Goal: Use online tool/utility: Utilize a website feature to perform a specific function

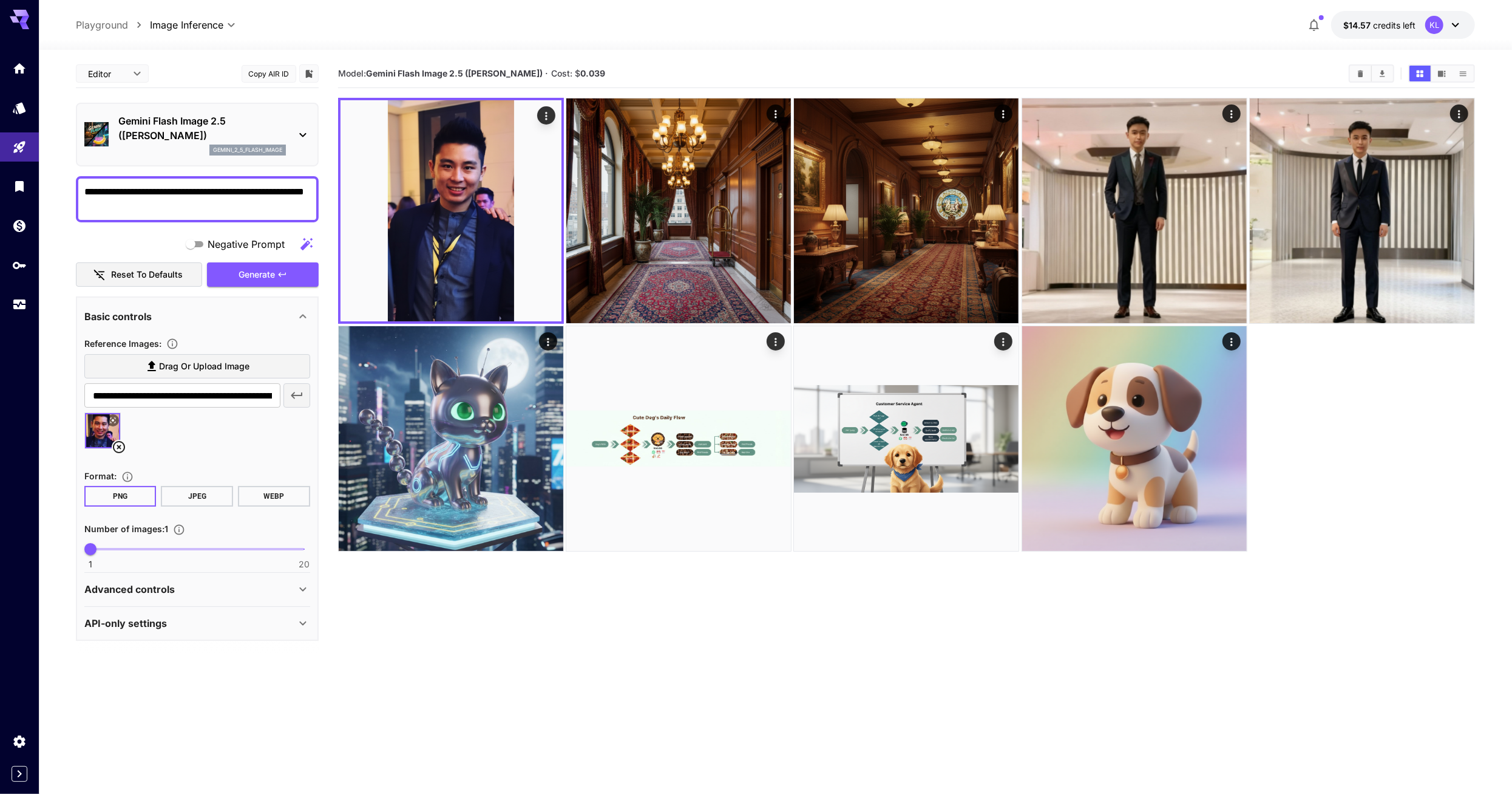
click at [258, 115] on p "Gemini Flash Image 2.5 ([PERSON_NAME])" at bounding box center [202, 128] width 168 height 29
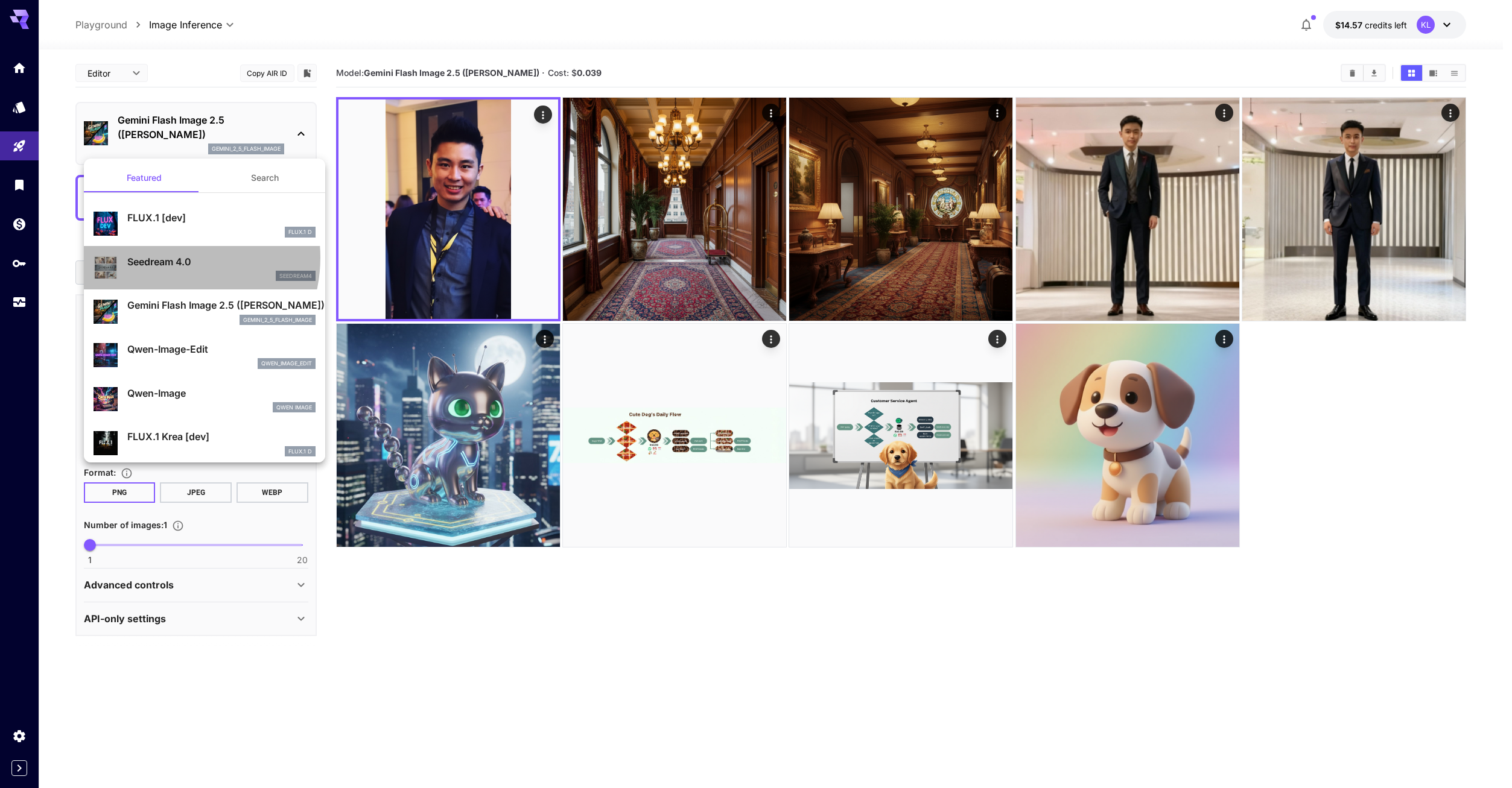
click at [167, 257] on p "Seedream 4.0" at bounding box center [221, 262] width 188 height 15
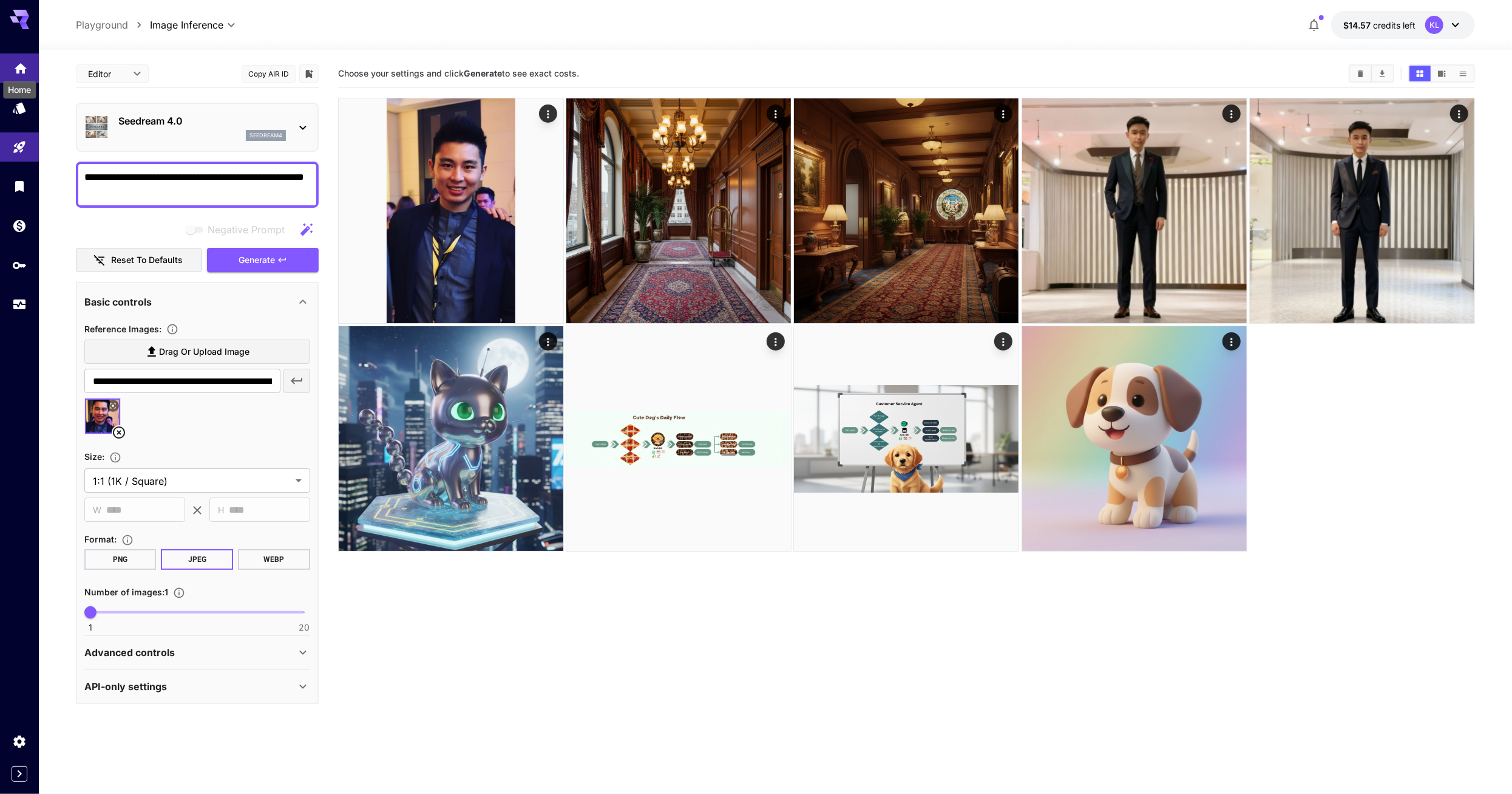
click at [19, 69] on icon "Home" at bounding box center [20, 67] width 12 height 11
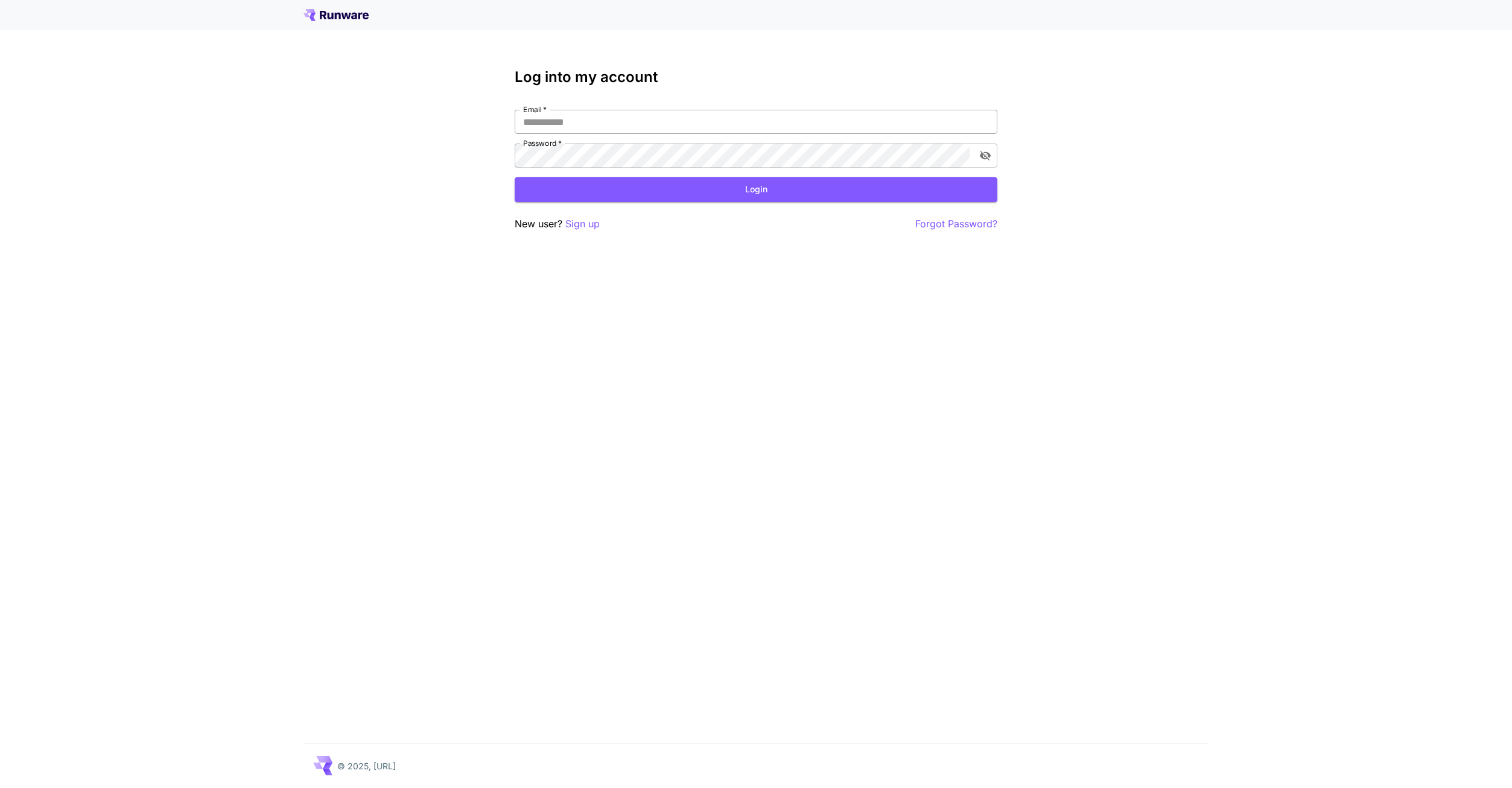
click at [792, 133] on input "Email   *" at bounding box center [756, 121] width 483 height 24
type input "**********"
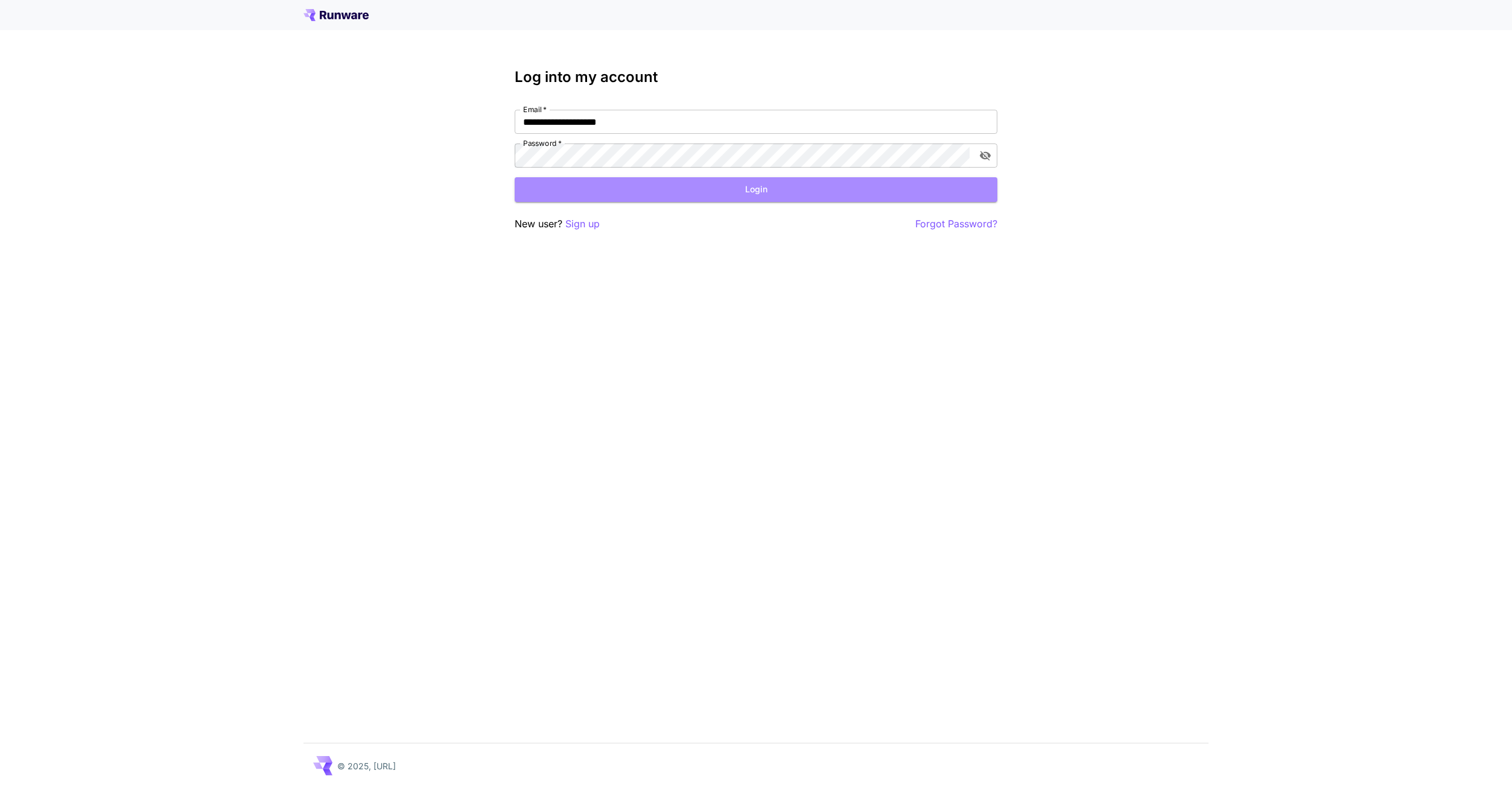
click at [657, 184] on button "Login" at bounding box center [756, 190] width 483 height 25
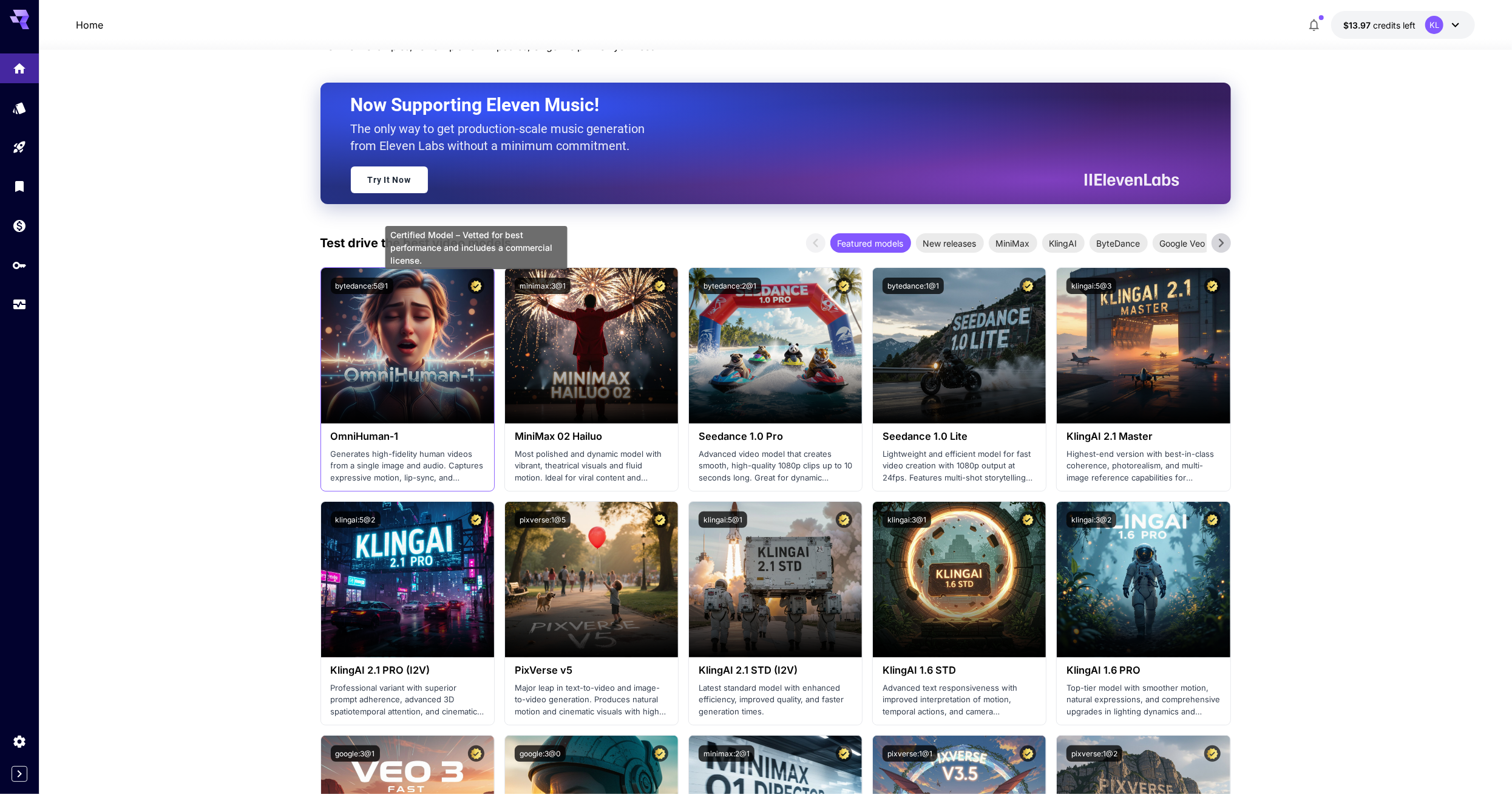
scroll to position [121, 0]
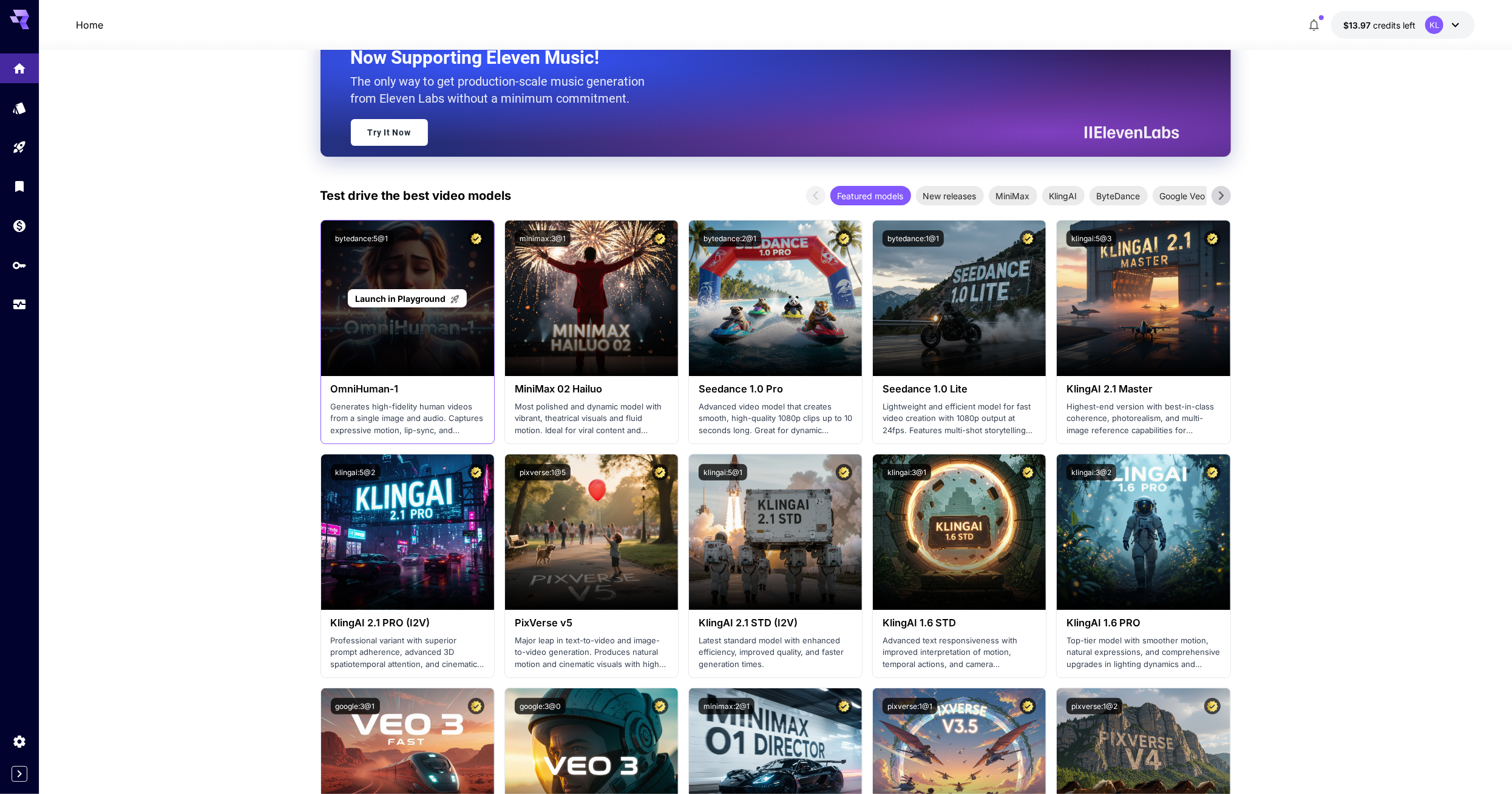
click at [424, 327] on div "Launch in Playground" at bounding box center [407, 298] width 173 height 155
click at [420, 302] on span "Launch in Playground" at bounding box center [400, 298] width 91 height 11
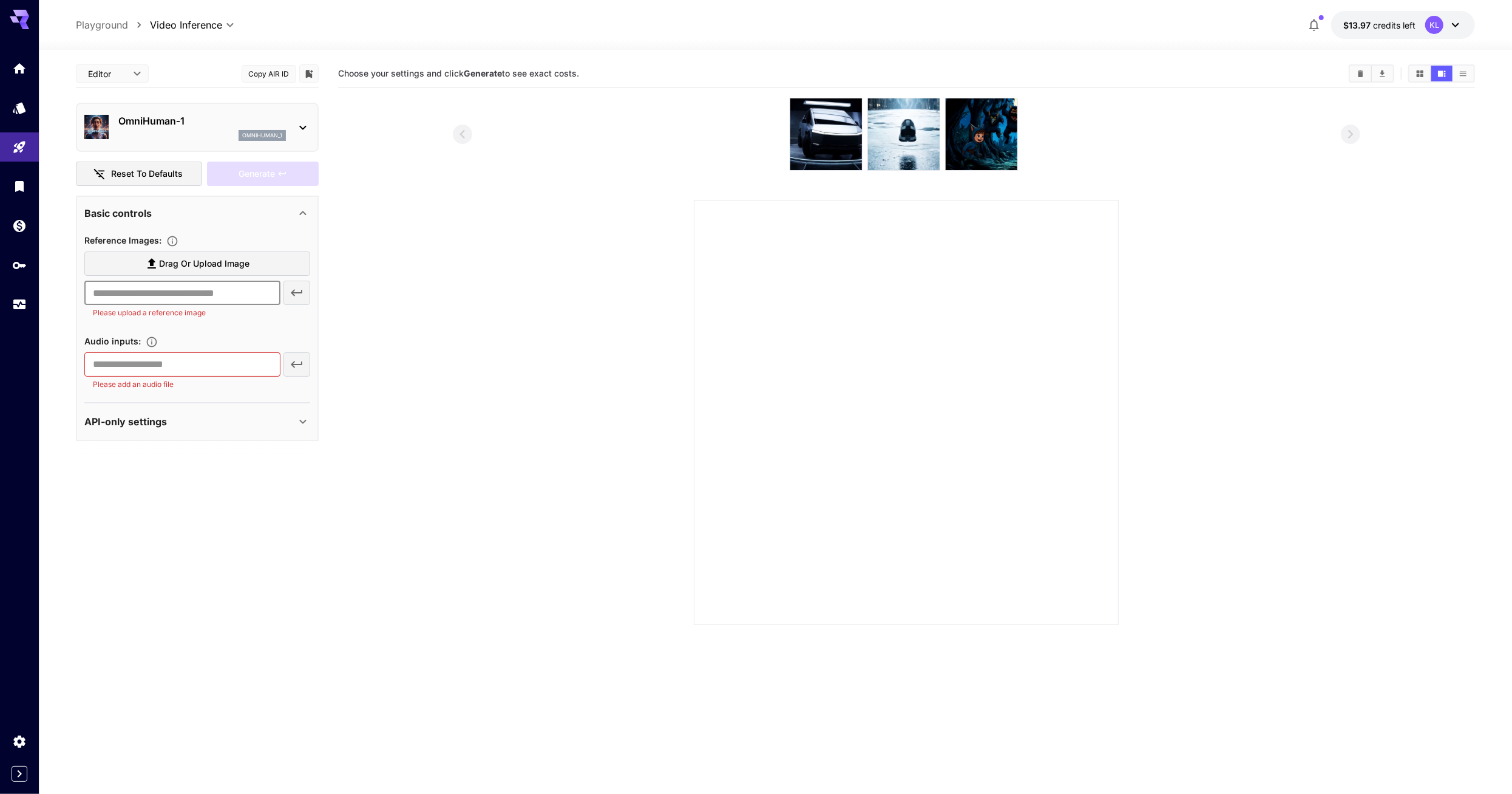
click at [144, 297] on input "text" at bounding box center [182, 292] width 196 height 24
click at [386, 283] on section at bounding box center [907, 361] width 1138 height 527
click at [248, 356] on input "text" at bounding box center [182, 364] width 196 height 24
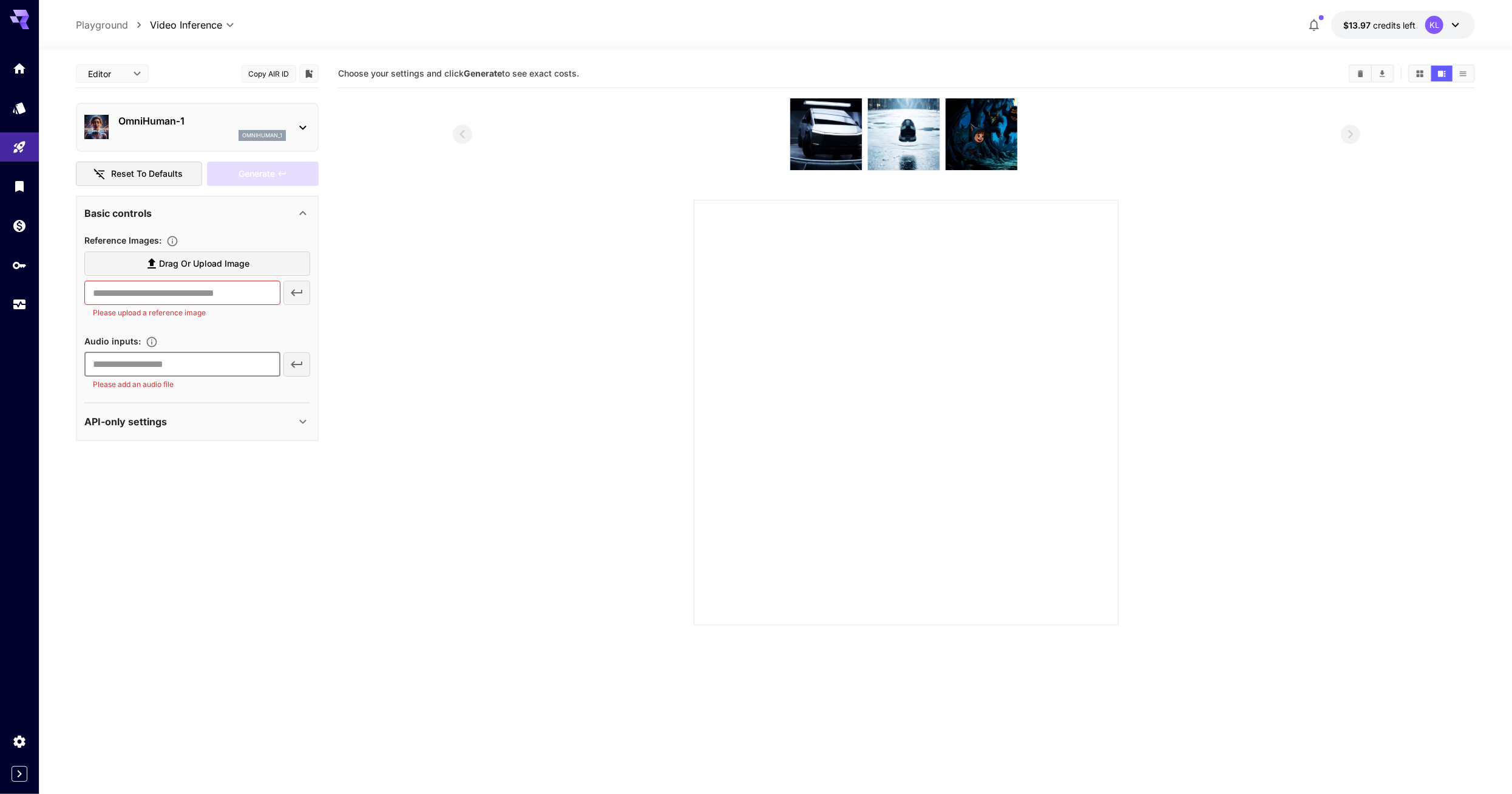
click at [215, 274] on label "Drag or upload image" at bounding box center [196, 265] width 225 height 25
click at [0, 0] on input "Drag or upload image" at bounding box center [0, 0] width 0 height 0
click at [190, 285] on input "text" at bounding box center [182, 292] width 196 height 24
click at [198, 268] on span "Drag or upload image" at bounding box center [204, 265] width 91 height 16
click at [0, 0] on input "Drag or upload image" at bounding box center [0, 0] width 0 height 0
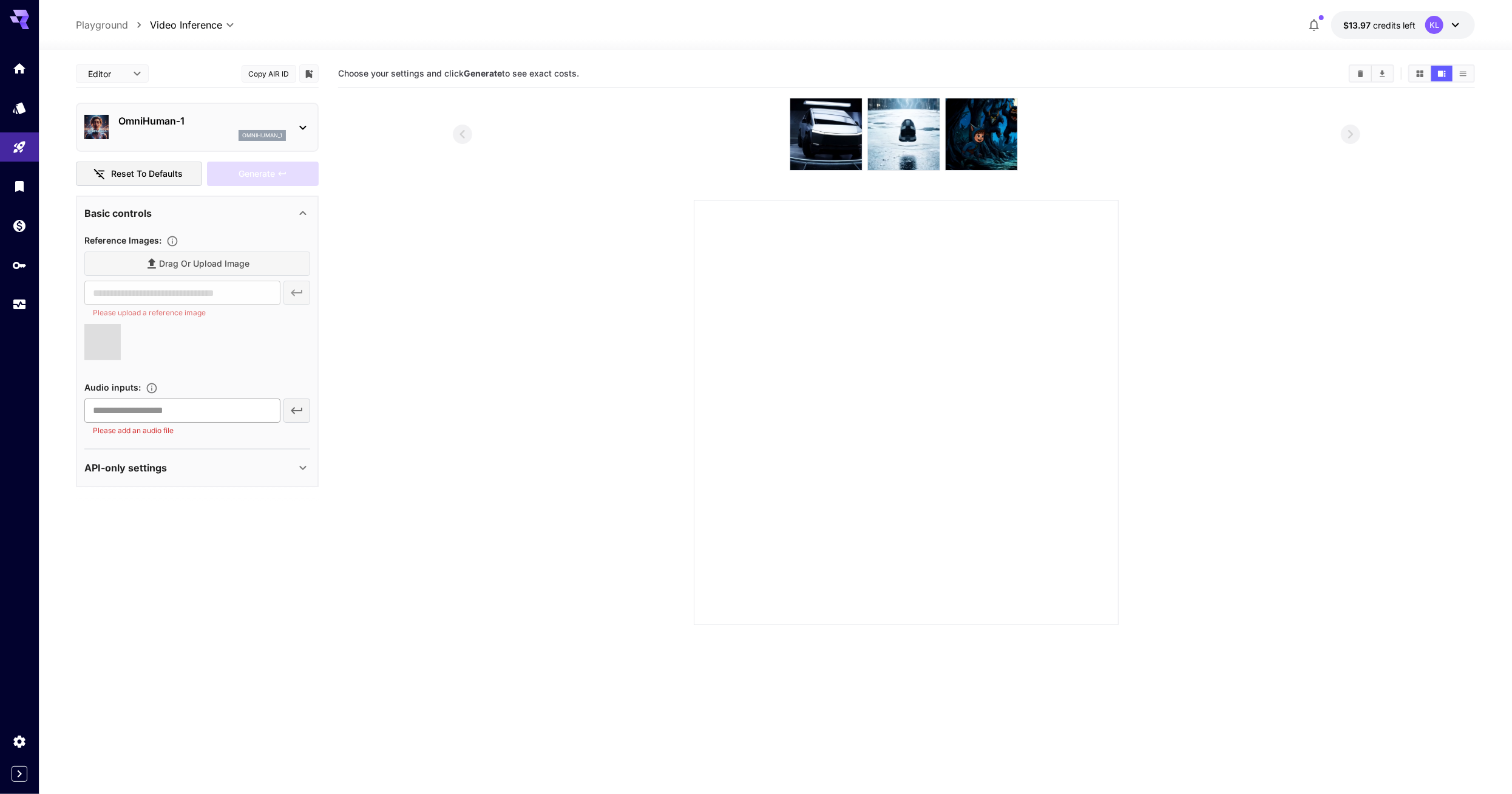
type input "**********"
click at [131, 409] on div "​ Please add an audio file" at bounding box center [182, 403] width 196 height 38
click at [148, 390] on input "text" at bounding box center [182, 397] width 196 height 24
click at [202, 388] on input "text" at bounding box center [182, 397] width 196 height 24
click at [95, 410] on p "Please add an audio file" at bounding box center [183, 416] width 180 height 12
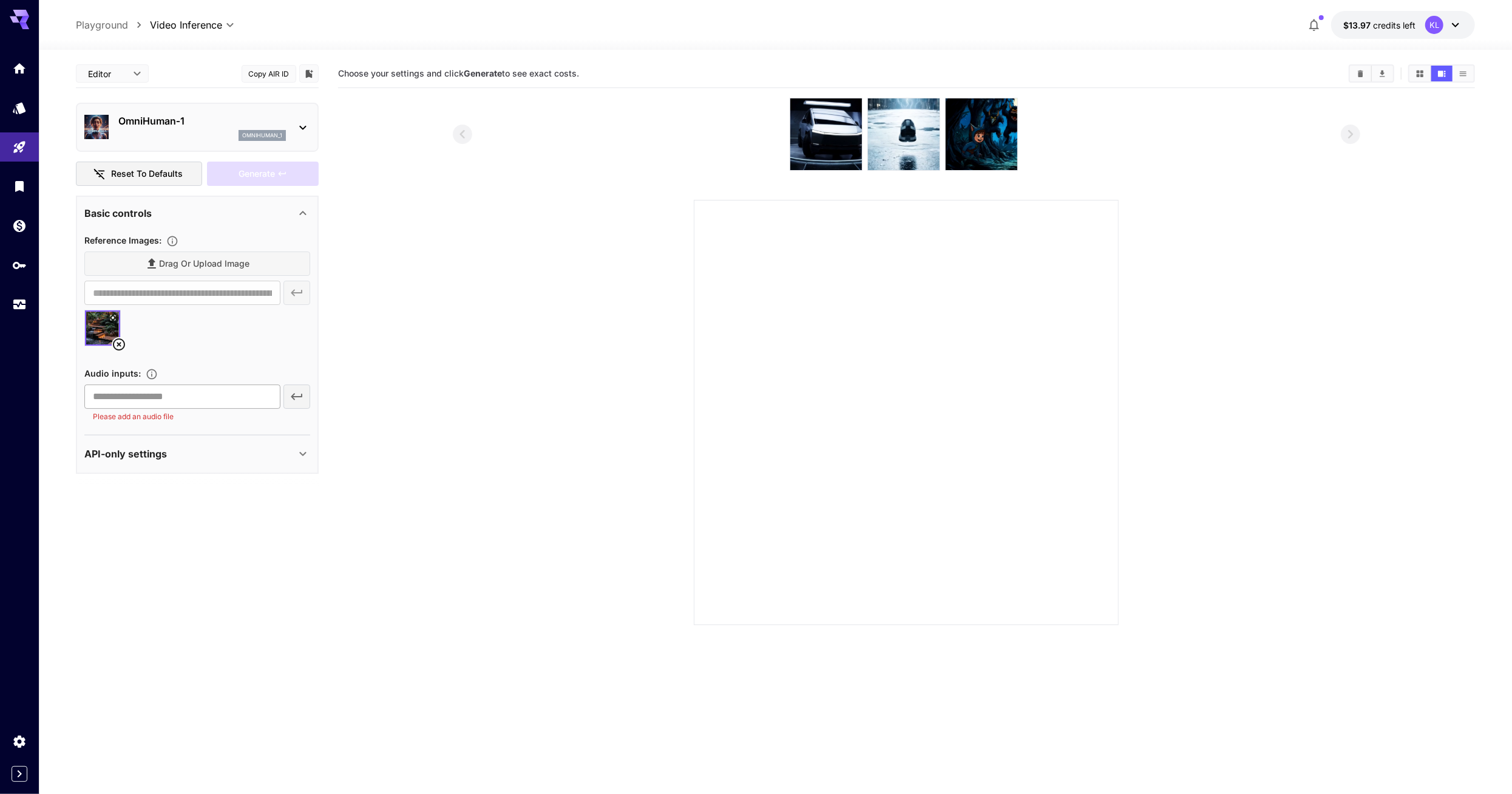
click at [121, 400] on input "text" at bounding box center [182, 397] width 196 height 24
click at [445, 357] on section at bounding box center [907, 361] width 1138 height 527
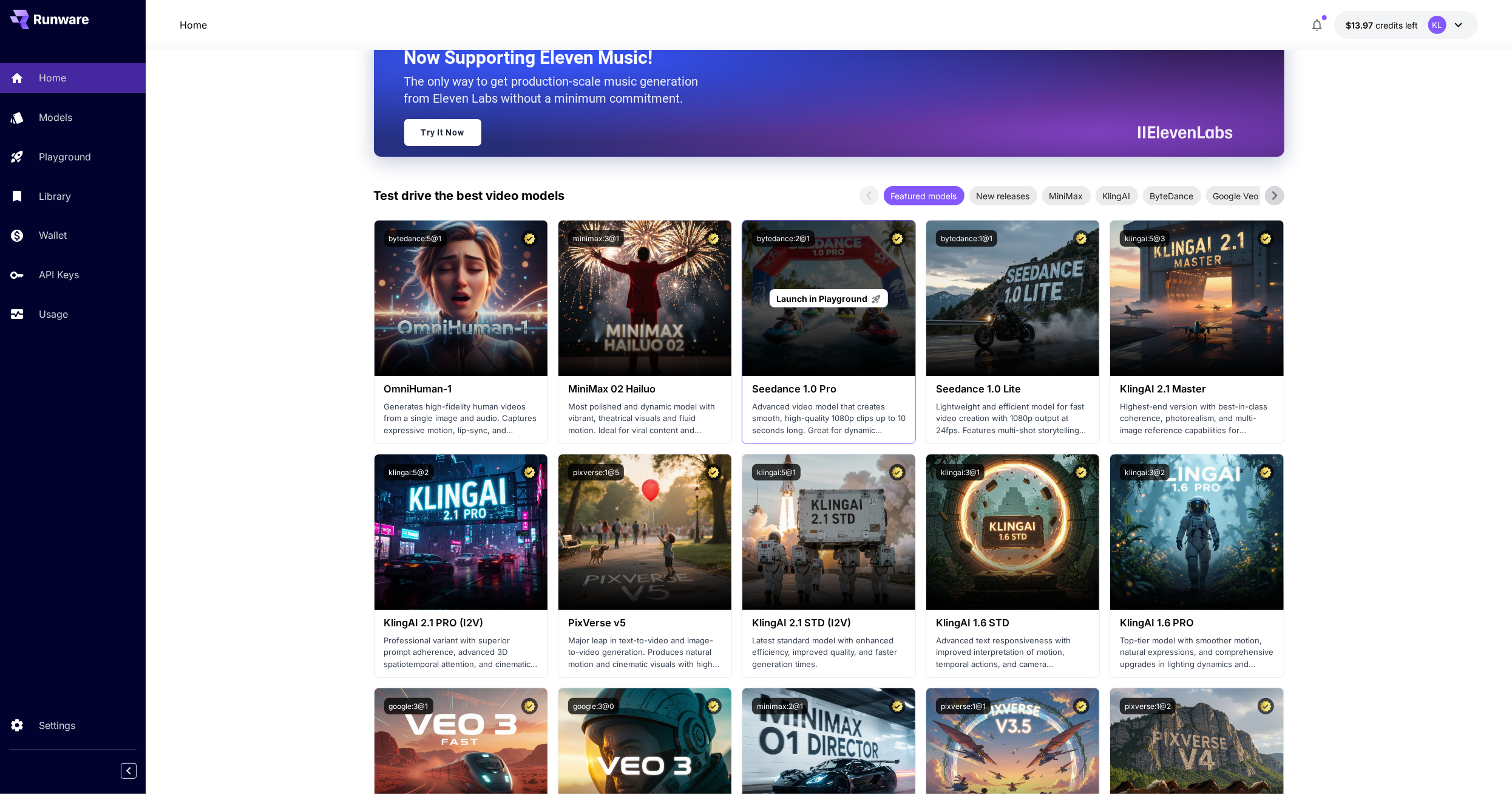
click at [803, 283] on div "Launch in Playground" at bounding box center [829, 298] width 173 height 155
click at [832, 301] on span "Launch in Playground" at bounding box center [822, 298] width 91 height 11
